Goal: Task Accomplishment & Management: Complete application form

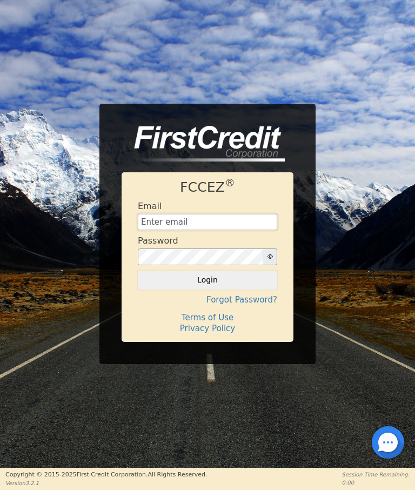
click at [156, 219] on input "text" at bounding box center [207, 222] width 139 height 16
click at [60, 188] on div "FCCEZ ® Email Password Login Forgot Password? Terms of Use Privacy Policy" at bounding box center [207, 234] width 415 height 260
click at [252, 301] on h4 "Forgot Password?" at bounding box center [207, 300] width 139 height 10
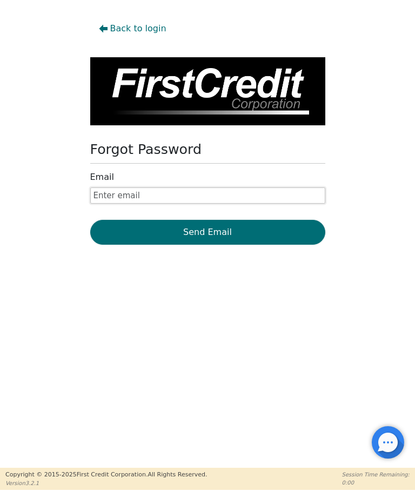
click at [103, 194] on input "text" at bounding box center [207, 195] width 235 height 16
type input "jgneelyassoc@gmail.com"
click at [203, 231] on button "Send Email" at bounding box center [207, 232] width 235 height 25
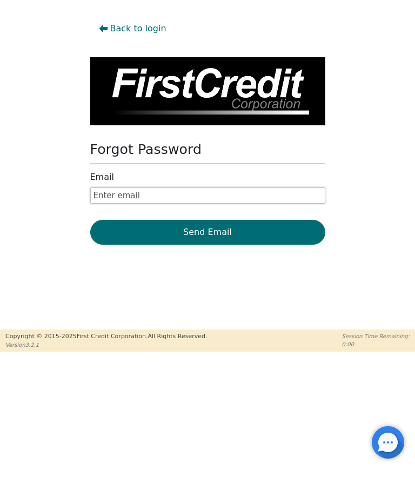
click at [93, 197] on input "text" at bounding box center [207, 195] width 235 height 16
type input "Jgneelyassoc@gmail.com"
click at [203, 233] on button "Send Email" at bounding box center [207, 232] width 235 height 25
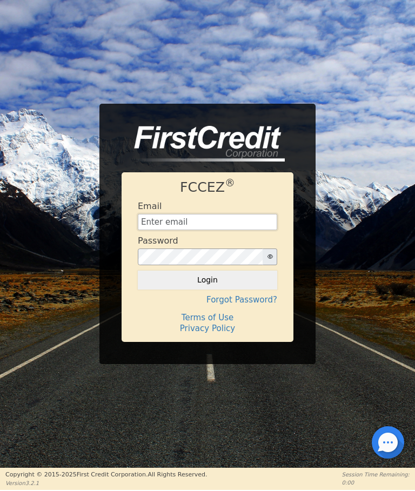
click at [150, 225] on input "text" at bounding box center [207, 222] width 139 height 16
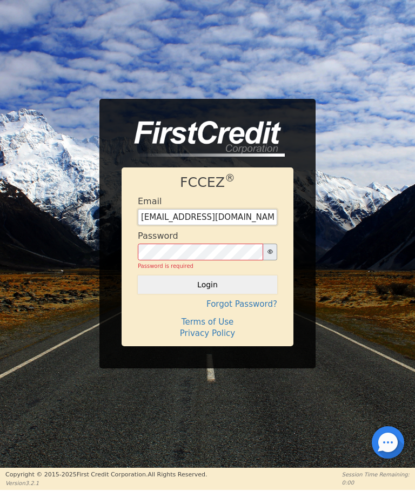
type input "[EMAIL_ADDRESS][DOMAIN_NAME]"
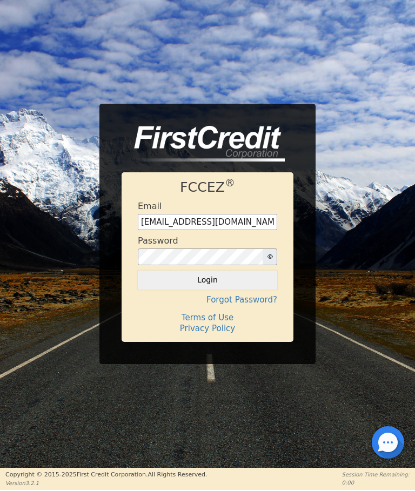
click at [211, 283] on button "Login" at bounding box center [207, 280] width 139 height 18
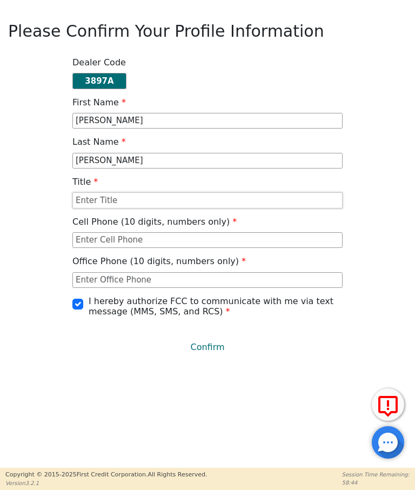
click at [81, 201] on input "text" at bounding box center [207, 200] width 270 height 16
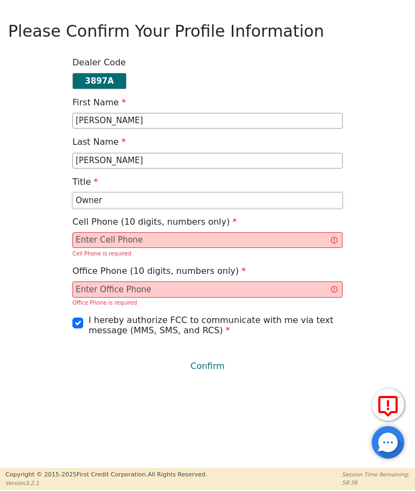
type input "Owner"
click at [86, 241] on input "text" at bounding box center [207, 240] width 270 height 16
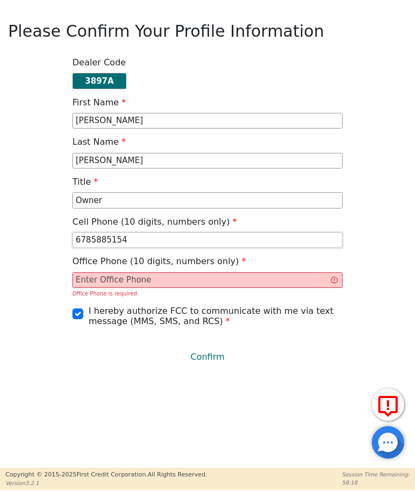
type input "6785885154"
click at [94, 276] on input "text" at bounding box center [207, 280] width 270 height 16
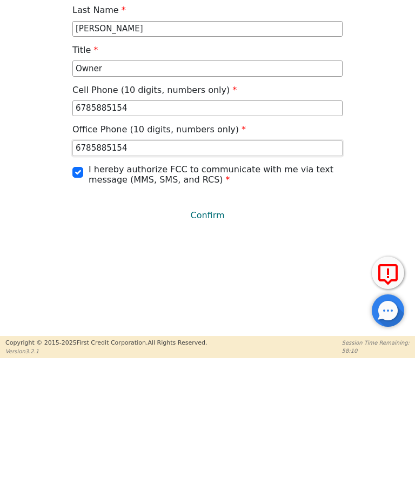
type input "6785885154"
click at [206, 335] on button "Confirm" at bounding box center [207, 347] width 270 height 25
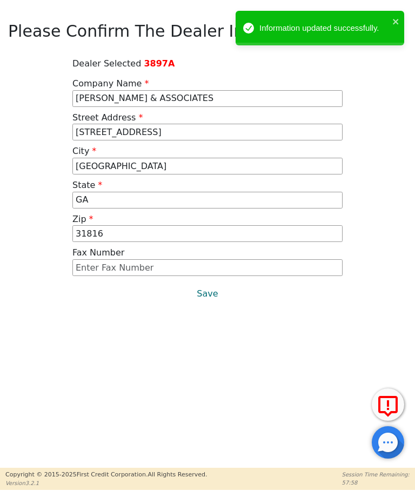
click at [204, 298] on button "Save" at bounding box center [207, 293] width 270 height 25
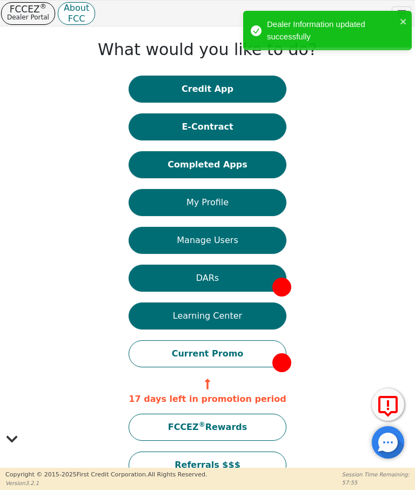
click at [334, 33] on div "Dealer Information updated successfully" at bounding box center [332, 30] width 130 height 24
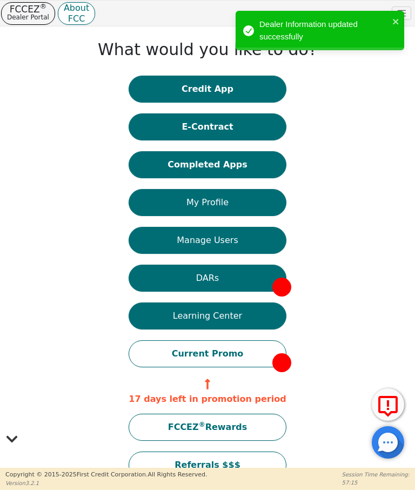
click at [335, 185] on div "What would you like to do? Credit App E-Contract Completed Apps My Profile Mana…" at bounding box center [207, 261] width 399 height 458
click at [201, 90] on button "Credit App" at bounding box center [207, 89] width 157 height 27
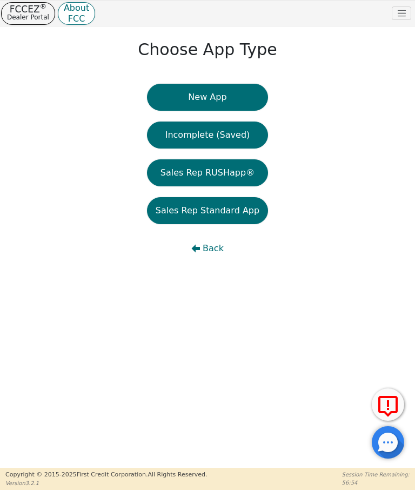
click at [198, 96] on button "New App" at bounding box center [207, 97] width 121 height 27
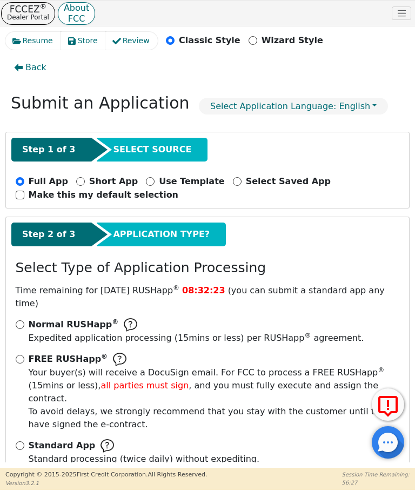
scroll to position [10, 0]
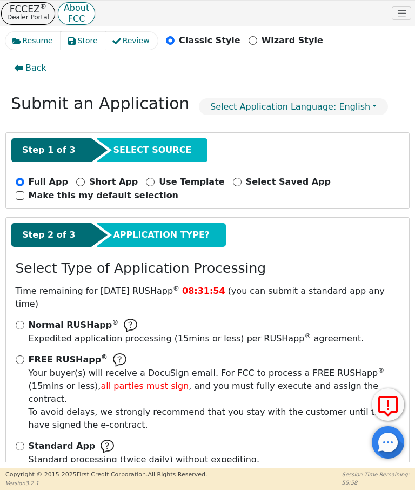
click at [18, 440] on div "Standard App Standard processing (twice daily) without expediting." at bounding box center [208, 453] width 384 height 26
click at [20, 442] on input "Standard App Standard processing (twice daily) without expediting." at bounding box center [20, 446] width 9 height 9
radio input "true"
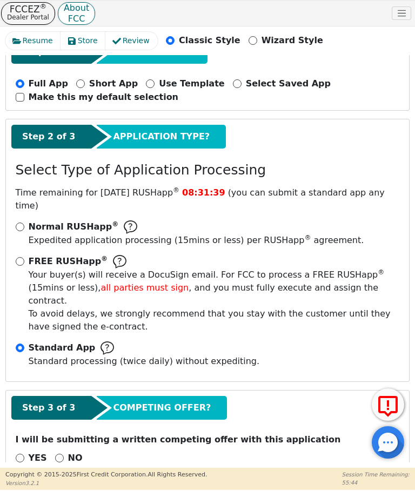
scroll to position [107, 0]
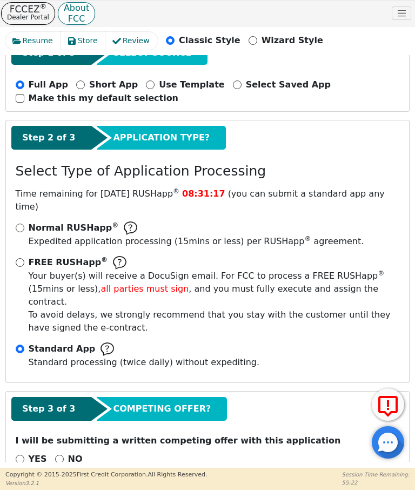
click at [56, 455] on input "NO" at bounding box center [59, 459] width 9 height 9
radio input "true"
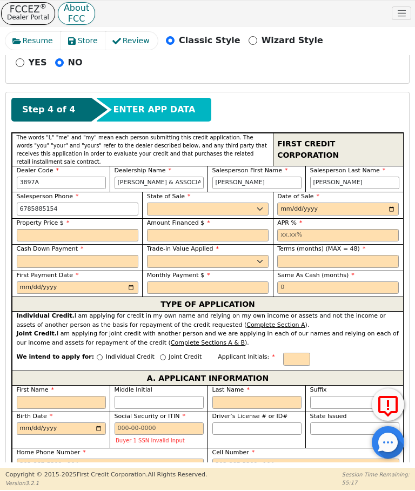
scroll to position [505, 0]
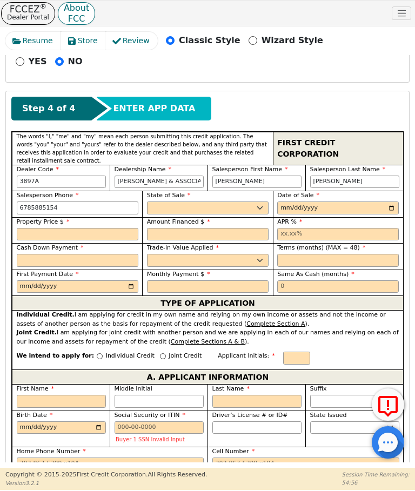
click at [248, 43] on input "Wizard Style" at bounding box center [252, 40] width 9 height 9
radio input "false"
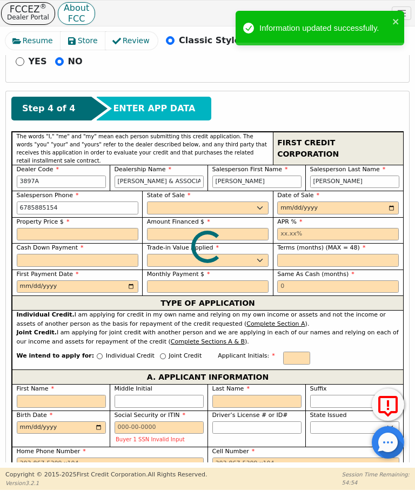
radio input "false"
radio input "true"
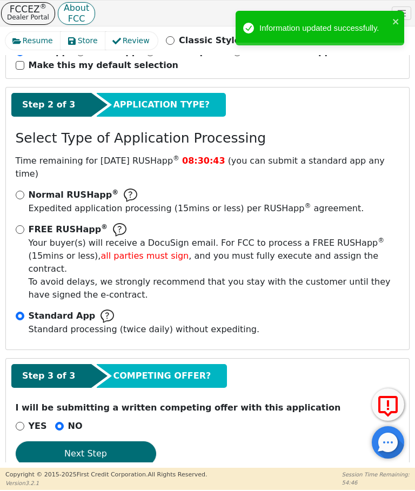
click at [88, 441] on button "Next Step" at bounding box center [86, 453] width 140 height 25
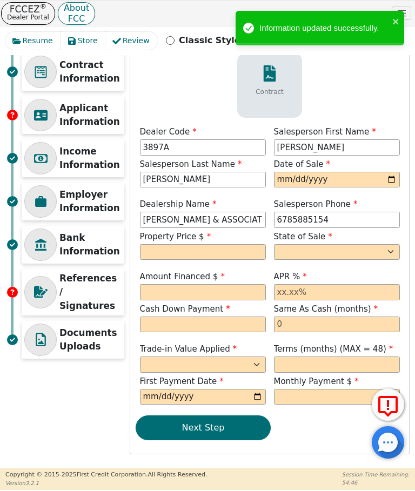
scroll to position [70, 0]
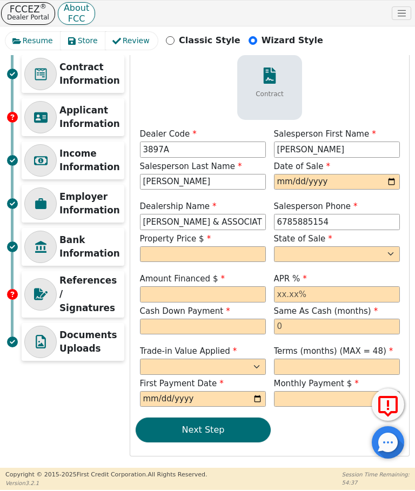
click at [199, 433] on button "Next Step" at bounding box center [203, 430] width 135 height 25
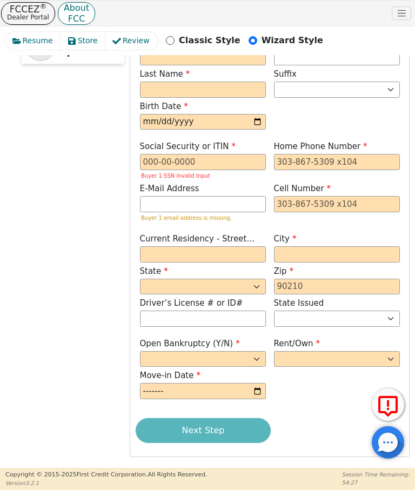
scroll to position [367, 0]
click at [197, 428] on div "Next Step" at bounding box center [270, 431] width 268 height 25
click at [197, 424] on div "Next Step" at bounding box center [270, 431] width 268 height 25
click at [197, 433] on div "Next Step" at bounding box center [270, 431] width 268 height 25
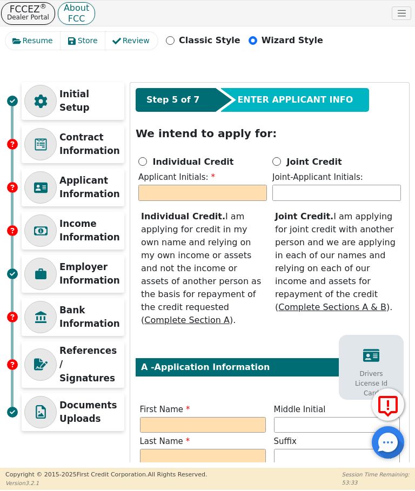
scroll to position [0, 0]
click at [28, 11] on p "FCCEZ ®" at bounding box center [28, 9] width 42 height 8
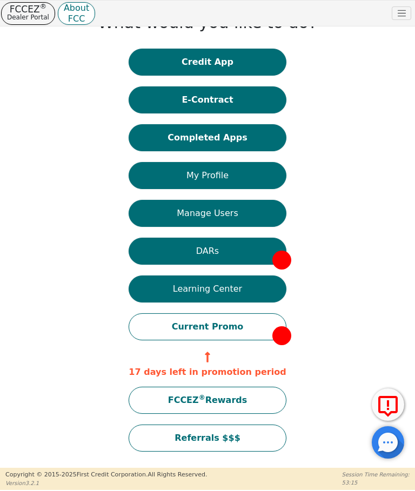
scroll to position [27, 0]
click at [187, 134] on button "Completed Apps" at bounding box center [207, 137] width 157 height 27
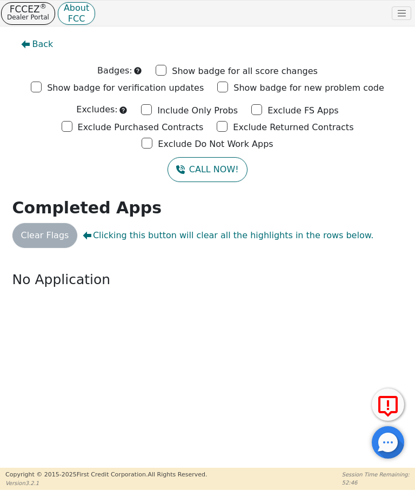
click at [29, 16] on p "Dealer Portal" at bounding box center [28, 17] width 42 height 9
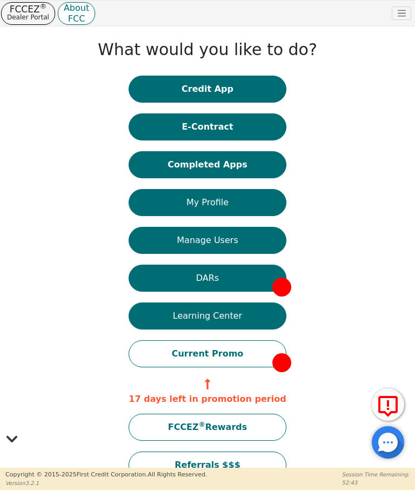
click at [195, 129] on button "E-Contract" at bounding box center [207, 126] width 157 height 27
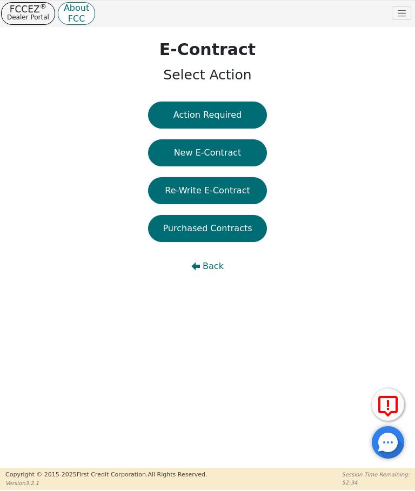
click at [194, 151] on button "New E-Contract" at bounding box center [207, 152] width 119 height 27
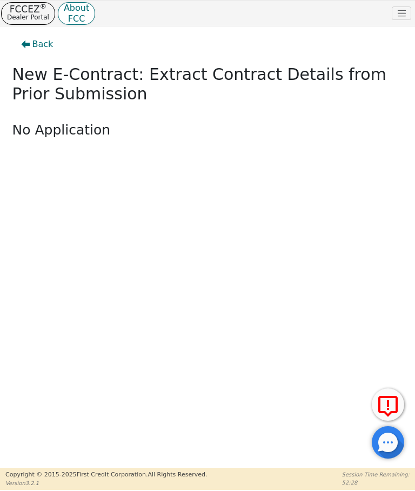
click at [31, 13] on p "Dealer Portal" at bounding box center [28, 17] width 42 height 9
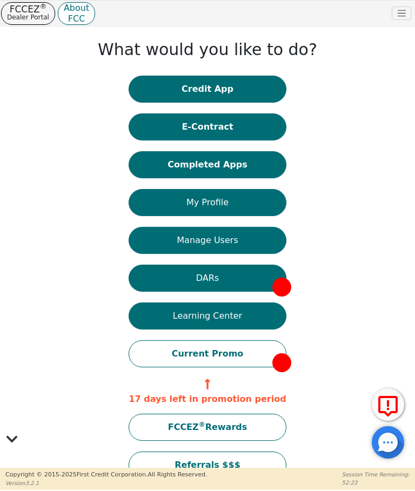
click at [187, 320] on button "Learning Center" at bounding box center [207, 316] width 157 height 27
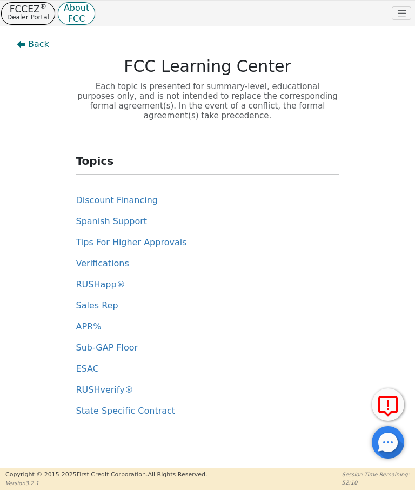
click at [23, 18] on p "Dealer Portal" at bounding box center [28, 17] width 42 height 9
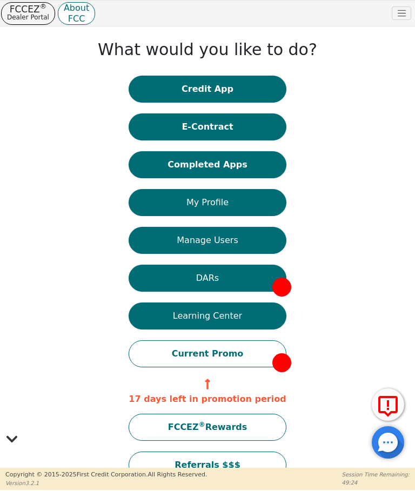
click at [82, 190] on div "What would you like to do? Credit App E-Contract Completed Apps My Profile Mana…" at bounding box center [207, 261] width 399 height 458
click at [399, 16] on span "Toggle navigation" at bounding box center [401, 13] width 10 height 10
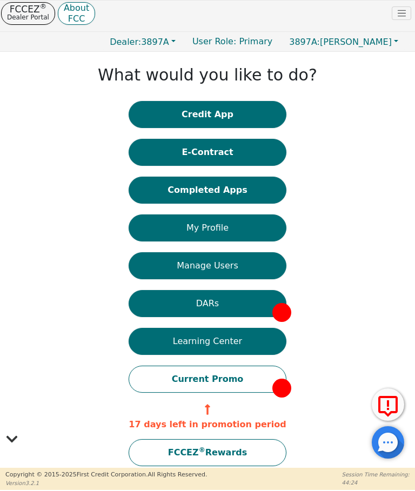
click at [401, 17] on span "Toggle navigation" at bounding box center [401, 13] width 10 height 10
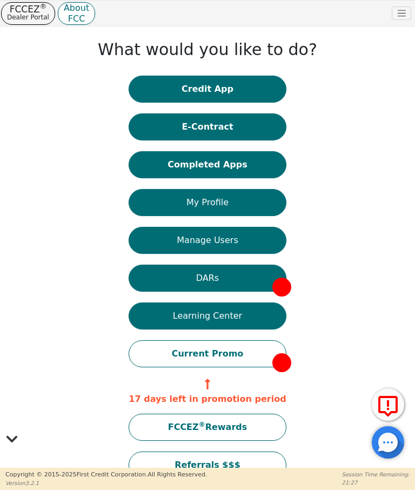
click at [201, 90] on button "Credit App" at bounding box center [207, 89] width 157 height 27
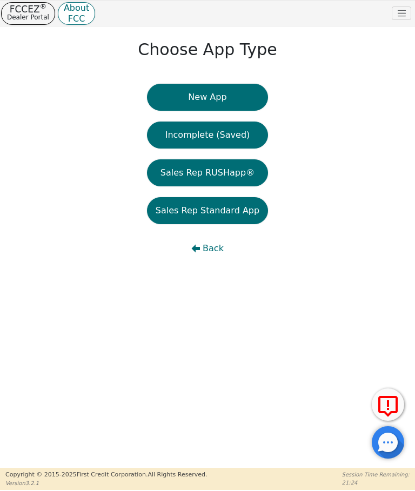
click at [205, 99] on button "New App" at bounding box center [207, 97] width 121 height 27
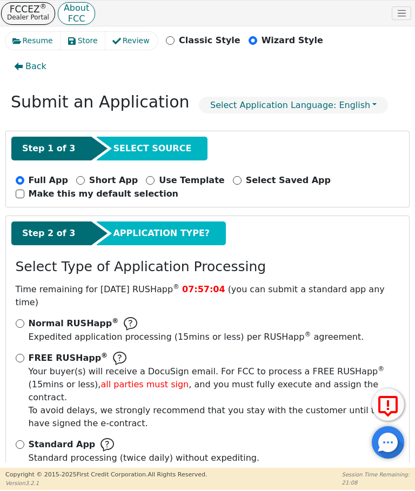
scroll to position [10, 0]
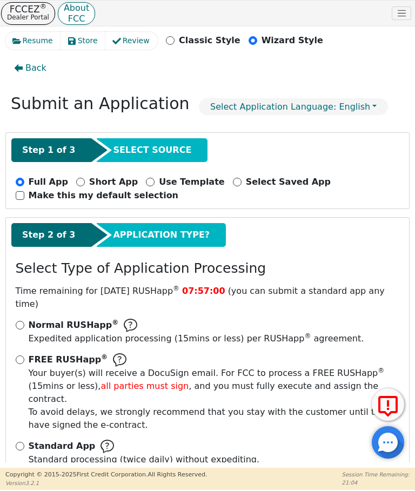
click at [16, 442] on input "Standard App Standard processing (twice daily) without expediting." at bounding box center [20, 446] width 9 height 9
radio input "true"
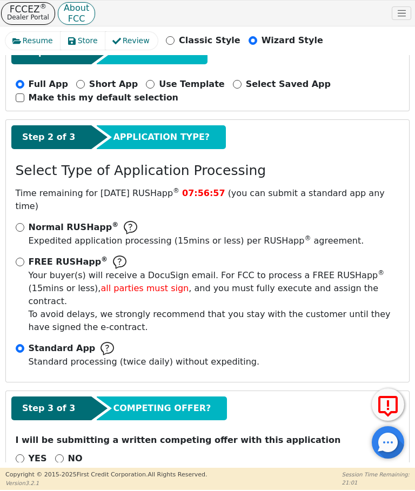
scroll to position [107, 0]
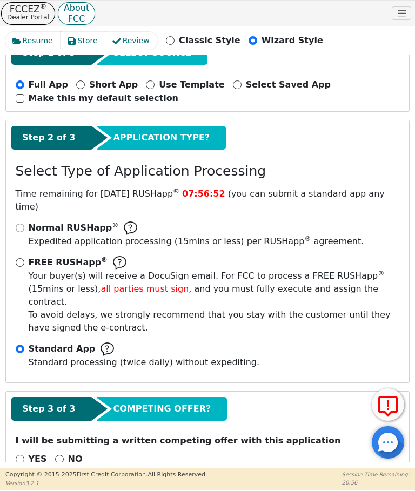
click at [58, 455] on input "NO" at bounding box center [59, 459] width 9 height 9
radio input "true"
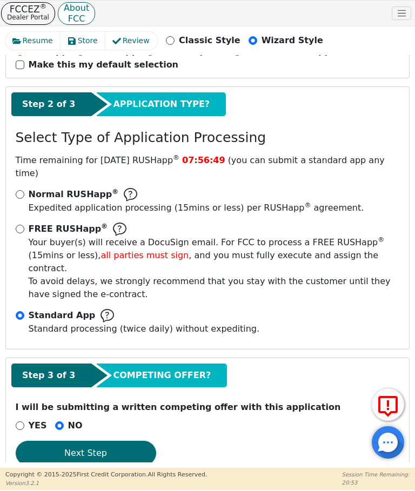
scroll to position [140, 0]
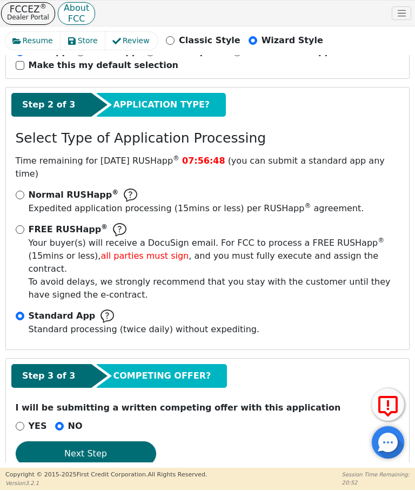
click at [89, 441] on button "Next Step" at bounding box center [86, 453] width 140 height 25
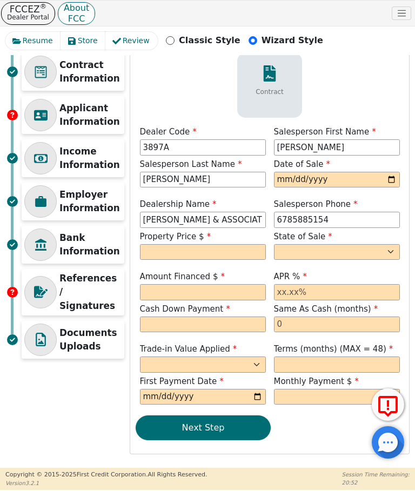
scroll to position [70, 0]
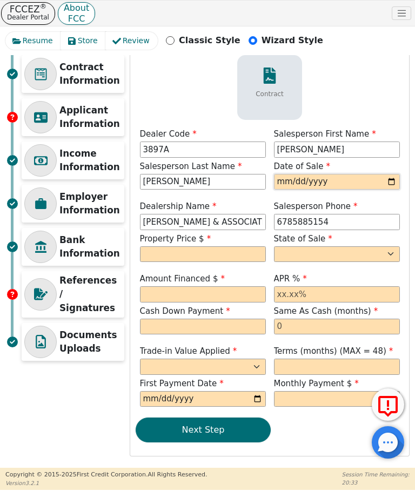
click at [290, 184] on input "date" at bounding box center [337, 182] width 126 height 16
type input "[DATE]"
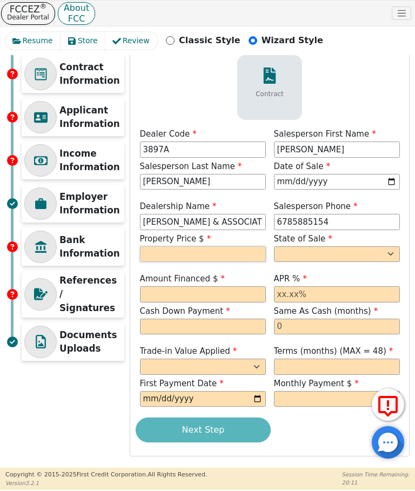
click at [156, 256] on input "text" at bounding box center [203, 254] width 126 height 16
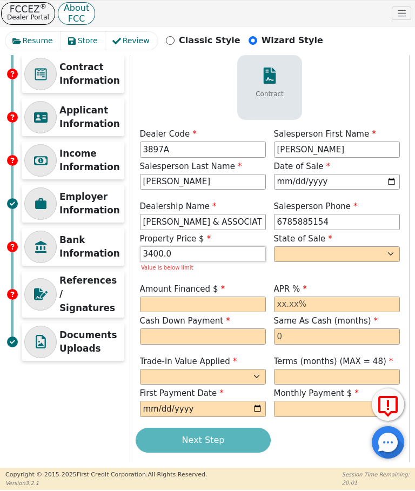
type input "3400.00"
